Goal: Go to known website: Access a specific website the user already knows

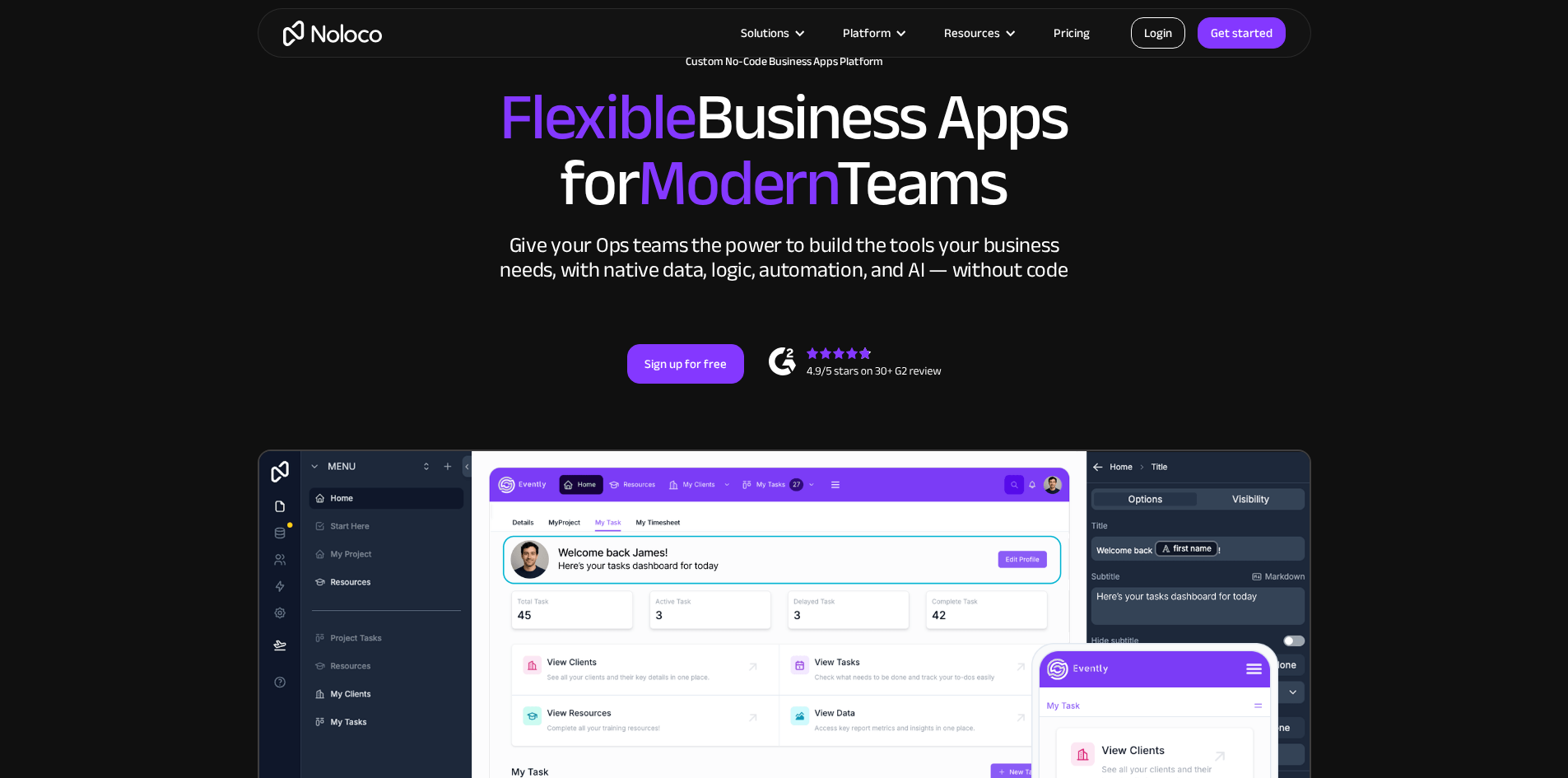
scroll to position [82, 0]
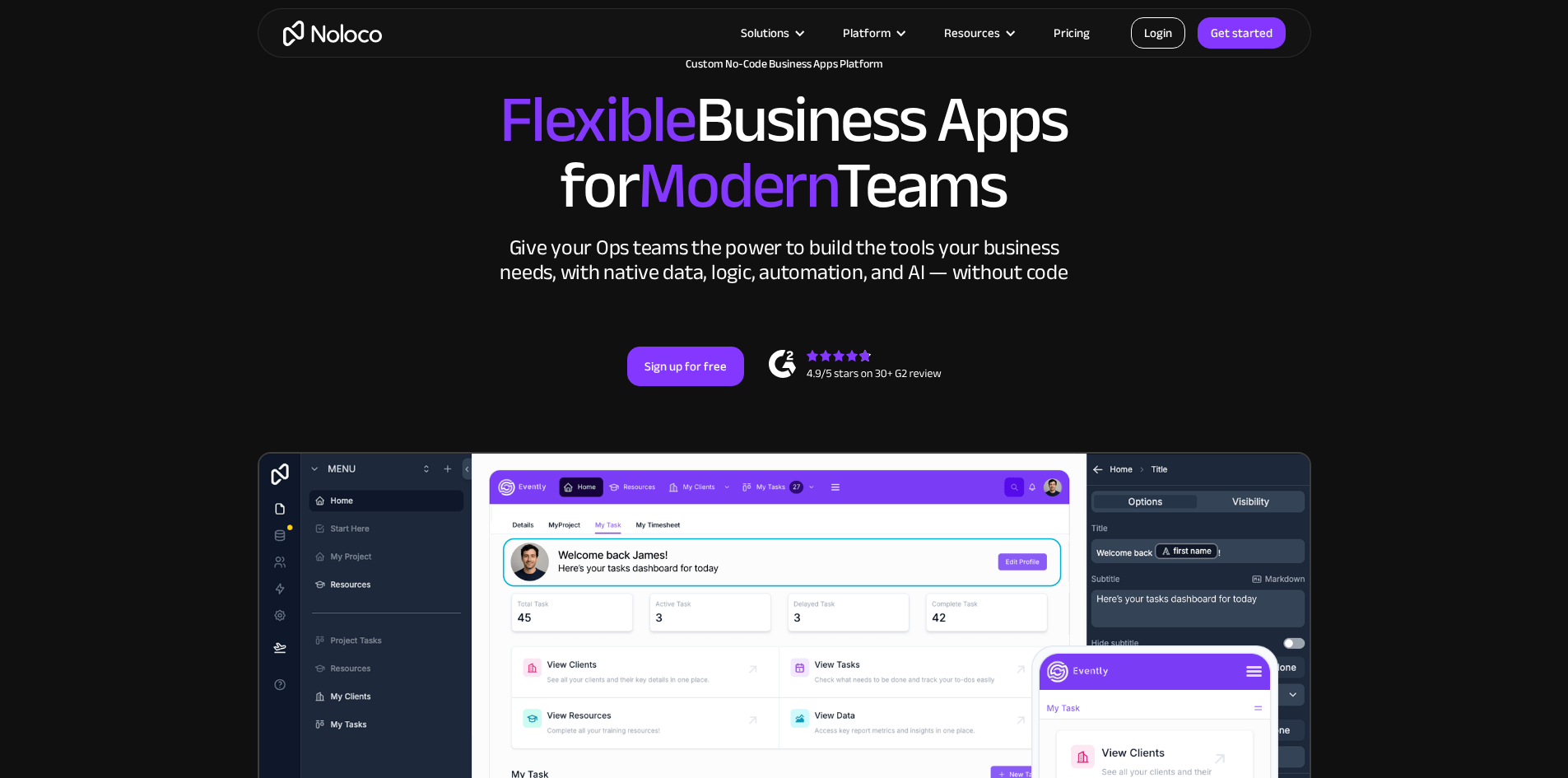
click at [1172, 36] on link "Login" at bounding box center [1157, 33] width 54 height 32
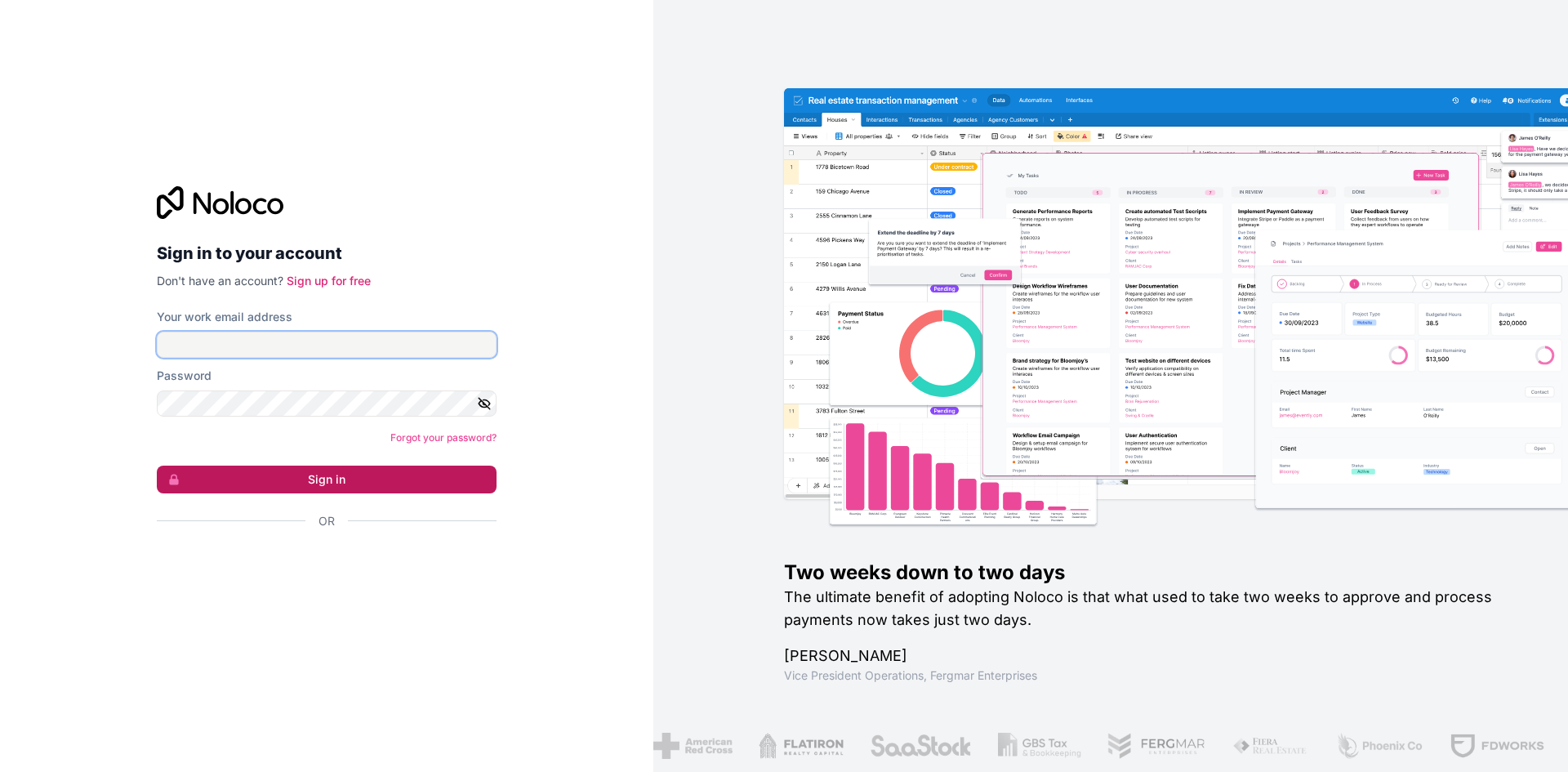
type input "[EMAIL_ADDRESS][DOMAIN_NAME]"
click at [312, 474] on button "Sign in" at bounding box center [327, 479] width 340 height 28
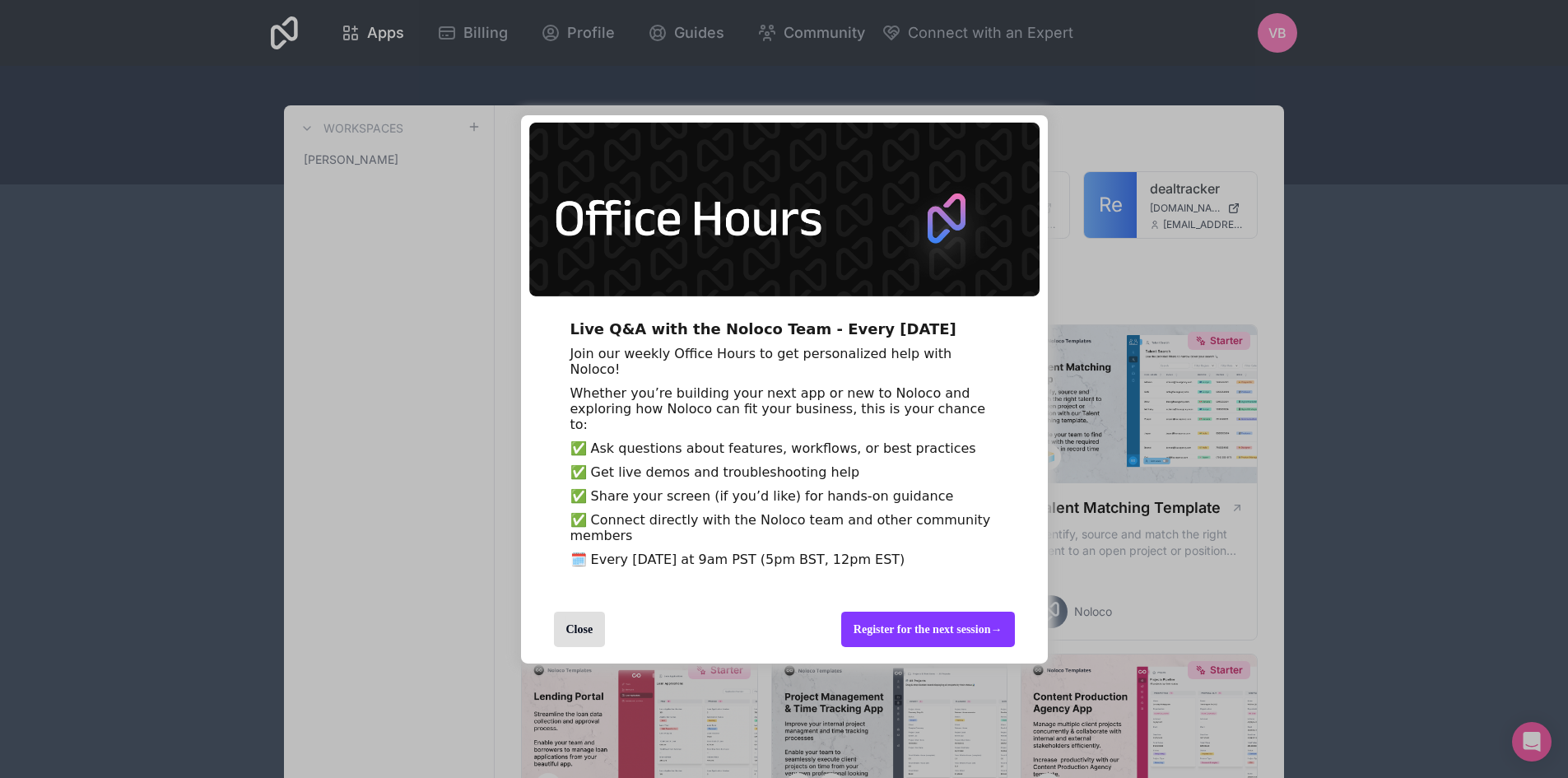
click at [597, 633] on div "Close" at bounding box center [579, 630] width 51 height 36
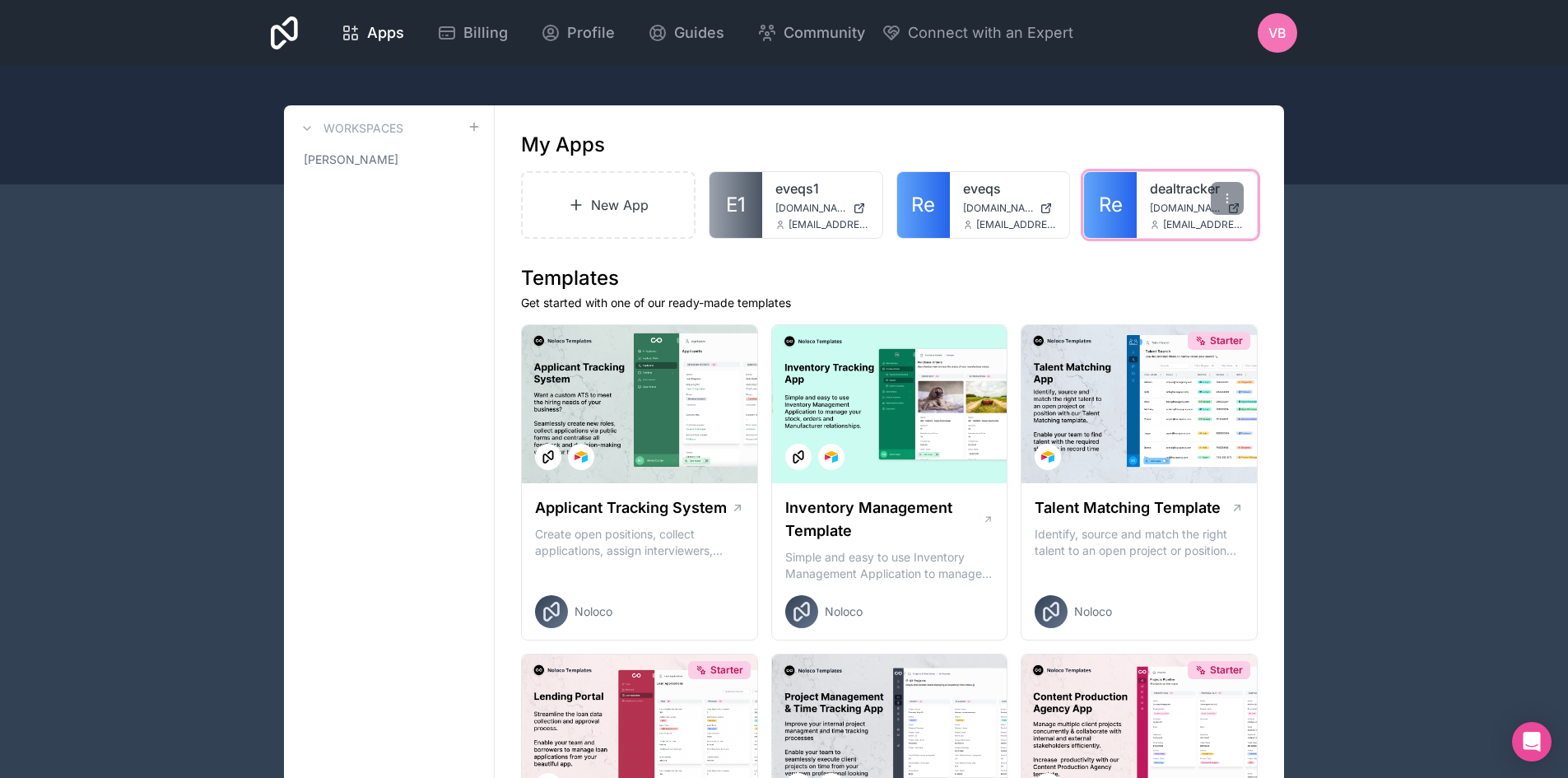
click at [1139, 208] on div "dealtracker [DOMAIN_NAME] [EMAIL_ADDRESS][DOMAIN_NAME]" at bounding box center [1196, 205] width 120 height 66
click at [1220, 193] on div at bounding box center [1226, 198] width 33 height 33
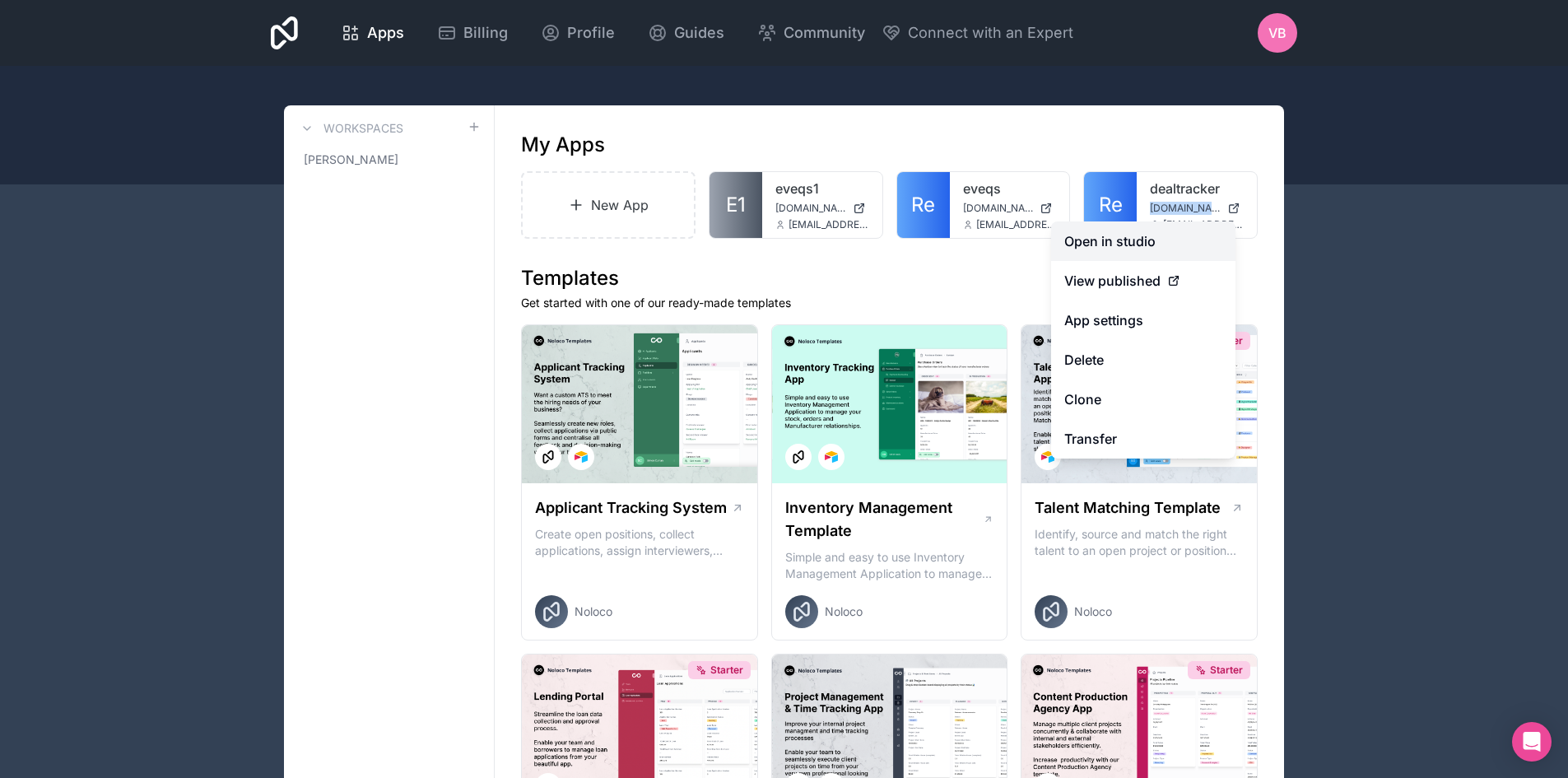
click at [1158, 238] on link "Open in studio" at bounding box center [1143, 242] width 184 height 40
